Goal: Task Accomplishment & Management: Complete application form

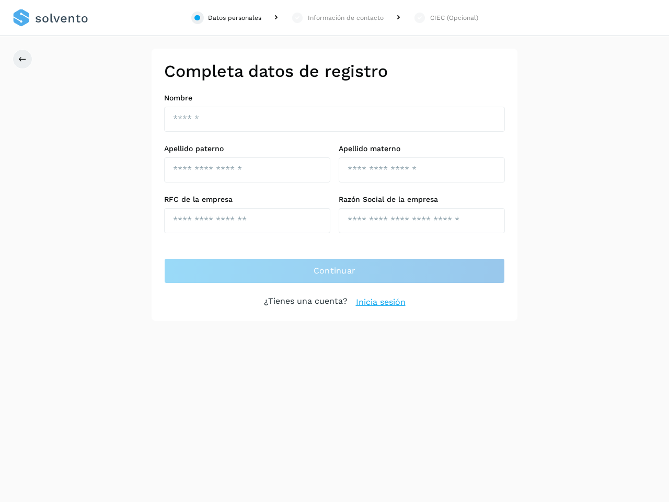
click at [226, 18] on div "Datos personales" at bounding box center [234, 17] width 53 height 9
click at [337, 18] on div "Información de contacto" at bounding box center [346, 17] width 76 height 9
click at [445, 18] on div "CIEC (Opcional)" at bounding box center [454, 17] width 48 height 9
click at [22, 59] on icon at bounding box center [22, 59] width 8 height 8
click at [226, 18] on div "Datos personales" at bounding box center [234, 17] width 53 height 9
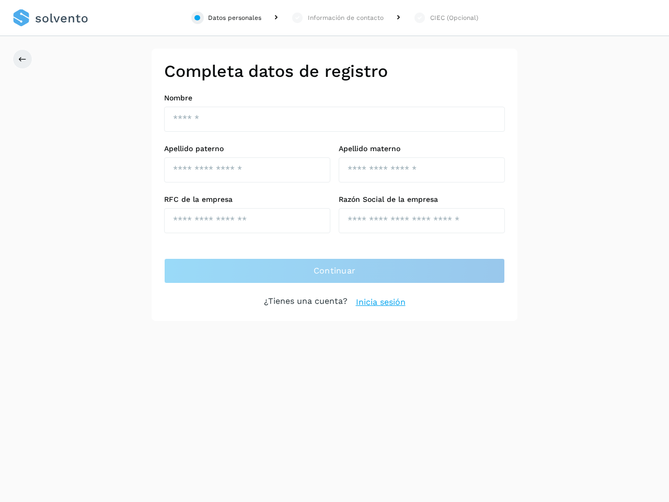
click at [337, 18] on div "Información de contacto" at bounding box center [346, 17] width 76 height 9
click at [445, 18] on div "CIEC (Opcional)" at bounding box center [454, 17] width 48 height 9
click at [22, 59] on icon at bounding box center [22, 59] width 8 height 8
